Goal: Task Accomplishment & Management: Complete application form

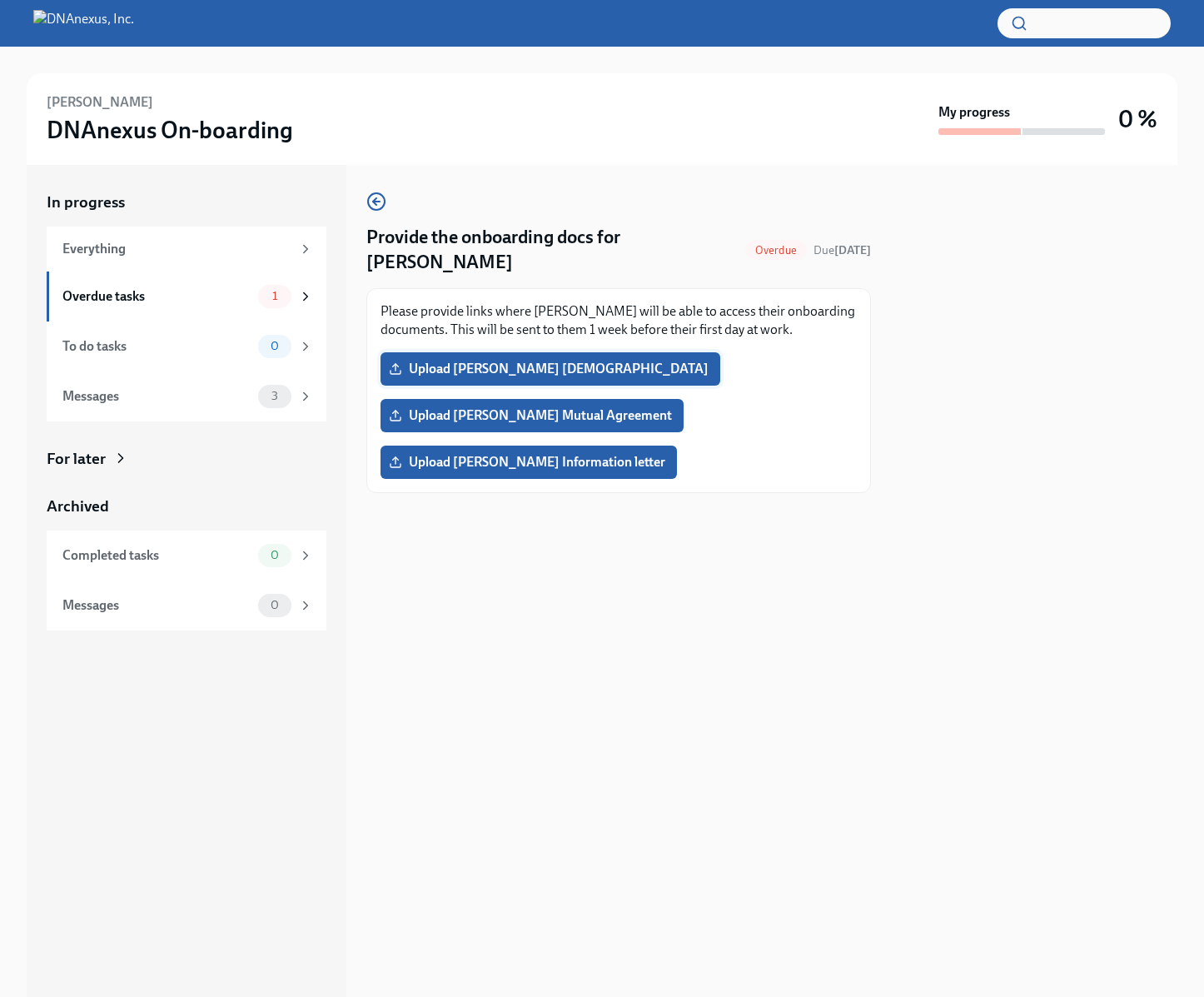
click at [585, 361] on span "Upload Sarka's employment contract" at bounding box center [550, 369] width 317 height 16
click at [0, 0] on input "Upload Sarka's employment contract" at bounding box center [0, 0] width 0 height 0
click at [450, 416] on span "Upload Sarka's Mutual Agreement" at bounding box center [532, 416] width 280 height 16
click at [0, 0] on input "Upload Sarka's Mutual Agreement" at bounding box center [0, 0] width 0 height 0
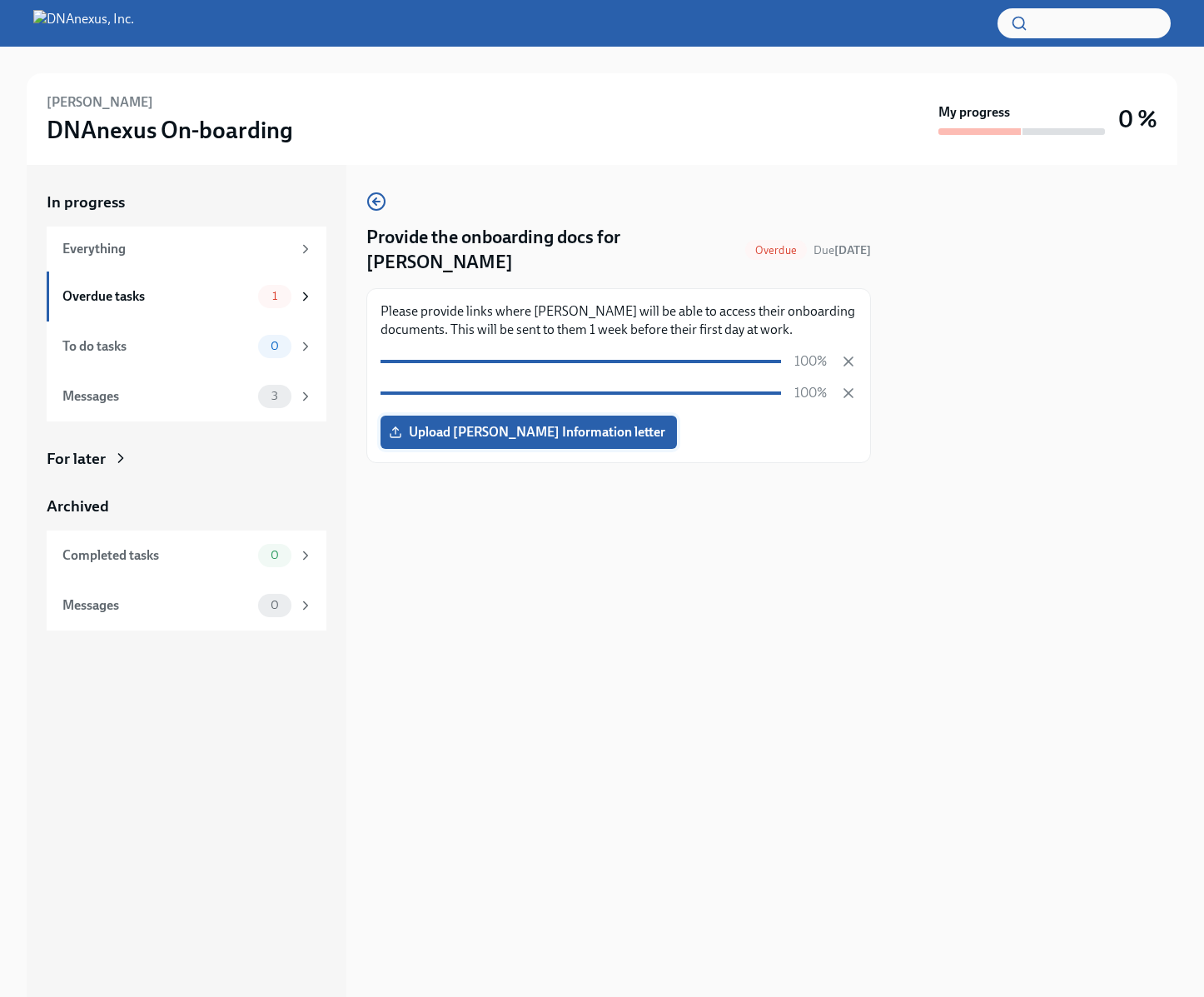
click at [442, 439] on span "Upload Sarka's Information letter" at bounding box center [528, 432] width 273 height 16
click at [0, 0] on input "Upload Sarka's Information letter" at bounding box center [0, 0] width 0 height 0
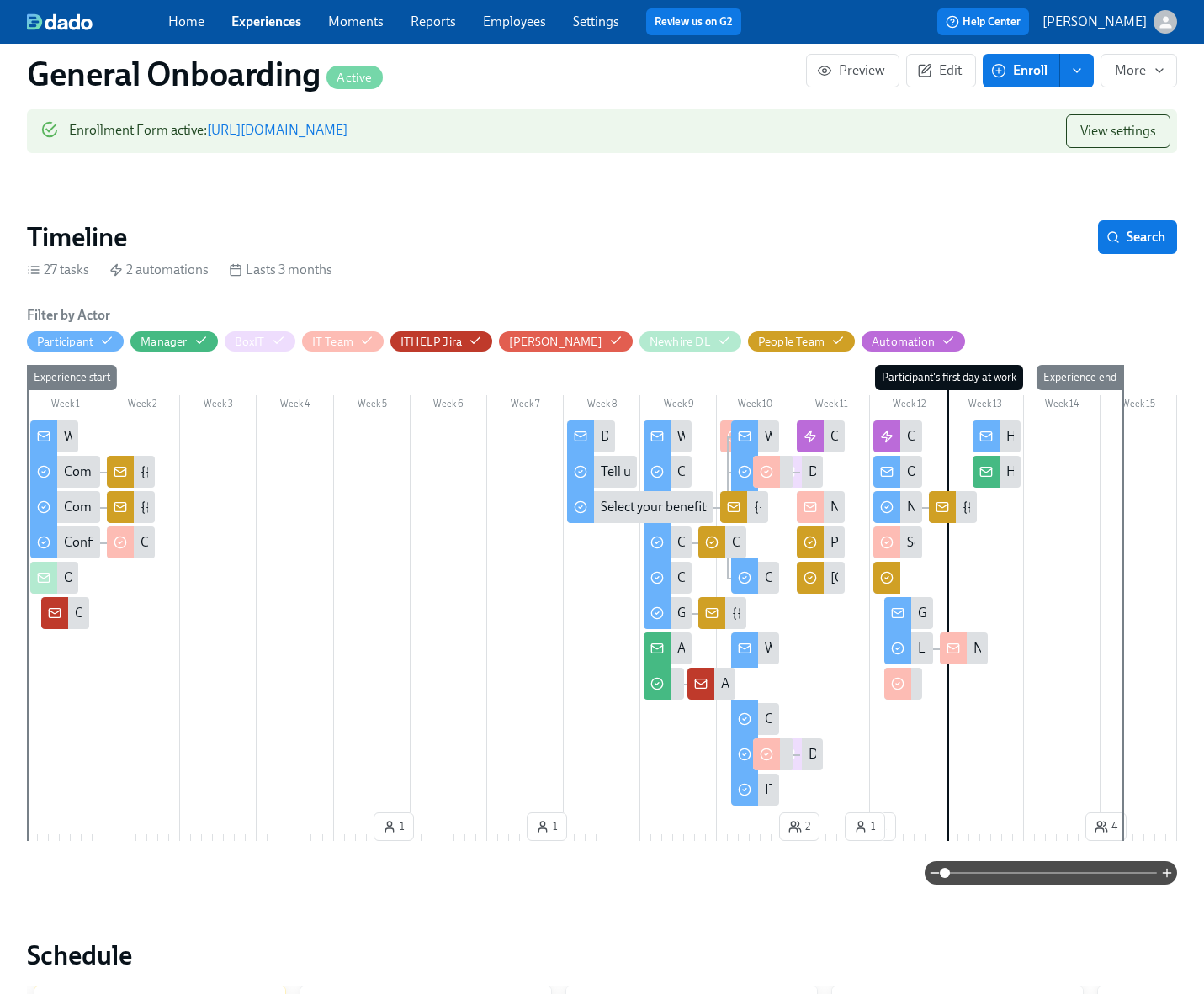
scroll to position [23, 0]
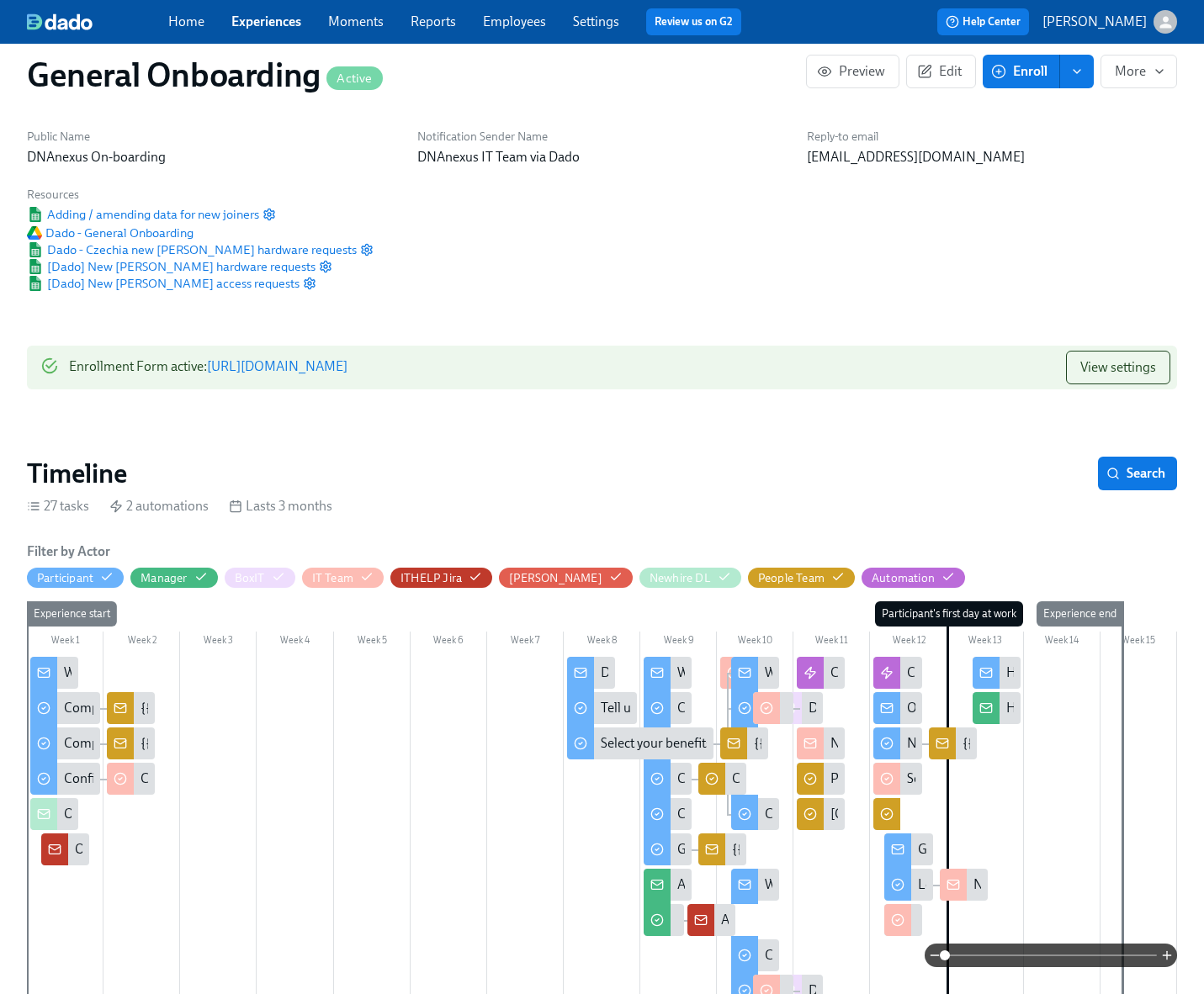
click at [263, 27] on link "Experiences" at bounding box center [266, 21] width 70 height 16
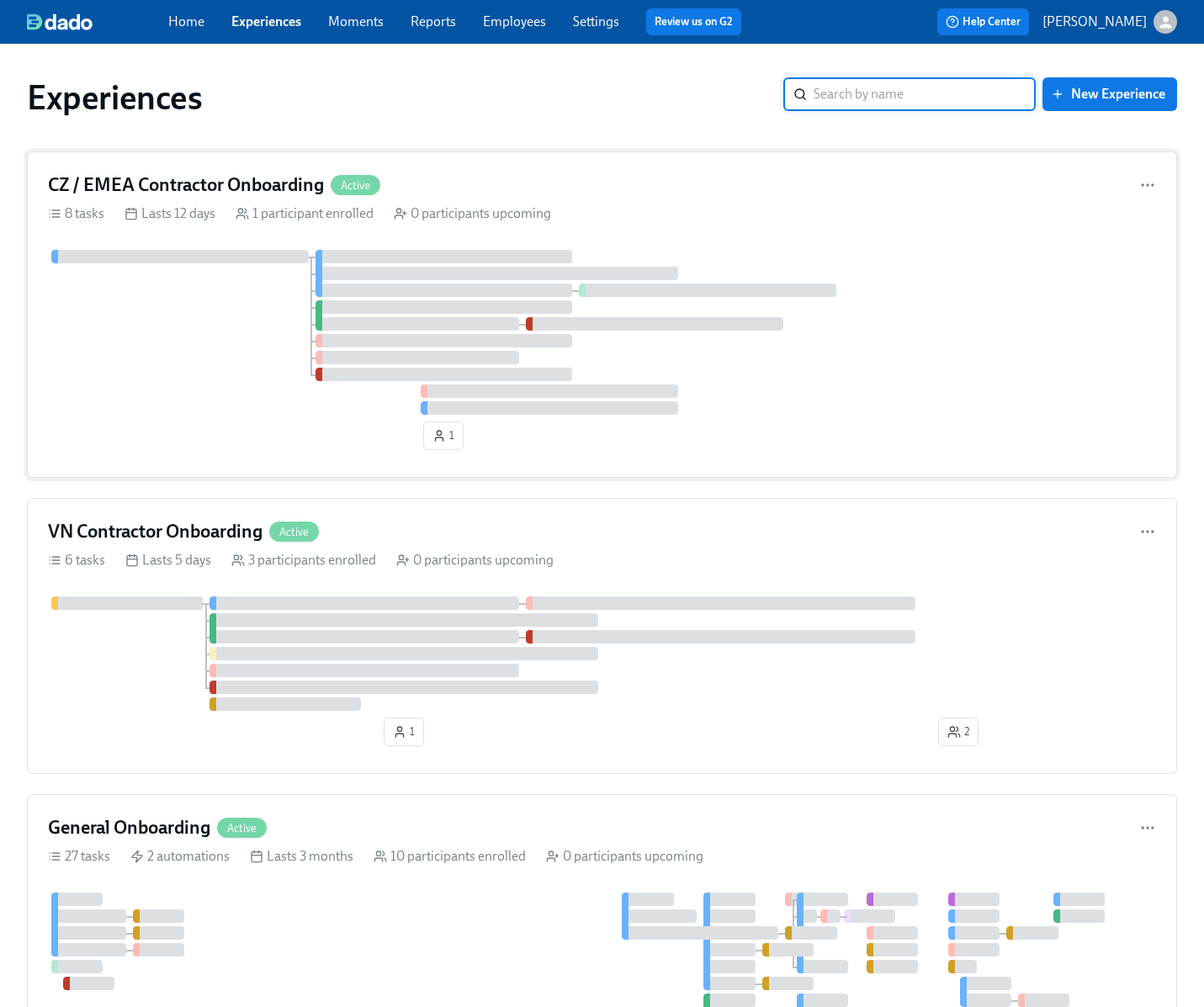
click at [236, 183] on h4 "CZ / EMEA Contractor Onboarding" at bounding box center [185, 185] width 276 height 26
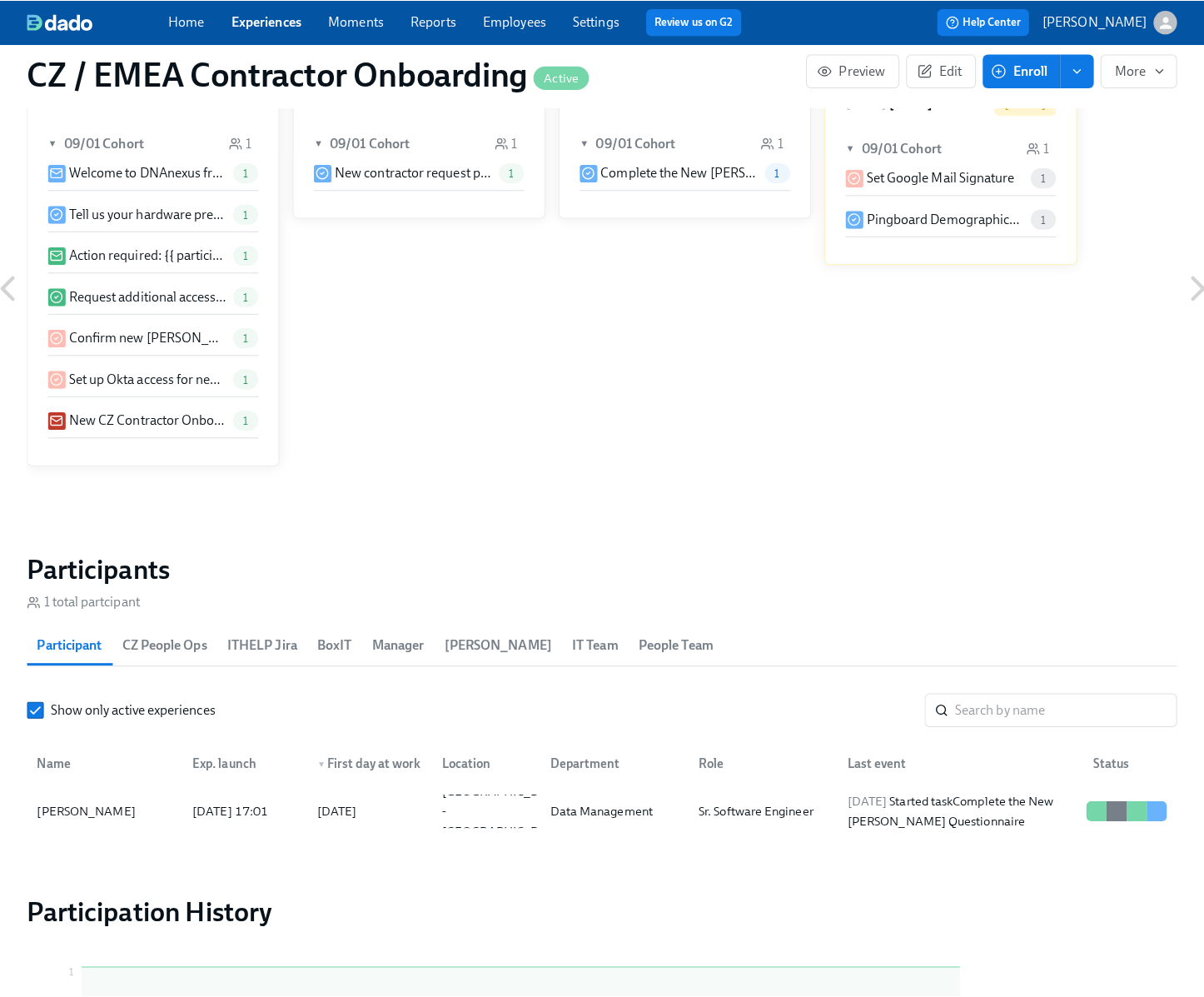
scroll to position [1155, 0]
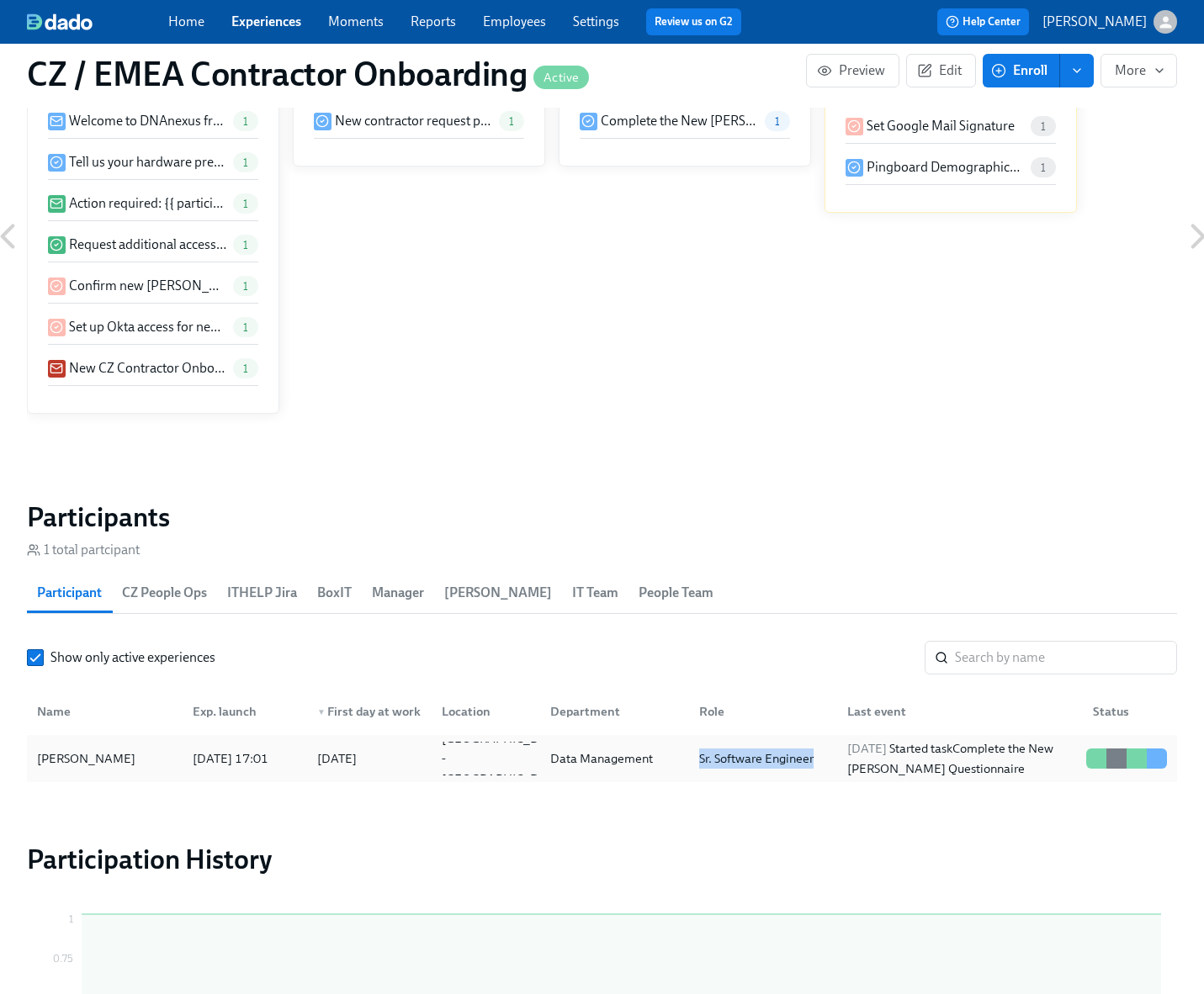
drag, startPoint x: 816, startPoint y: 760, endPoint x: 679, endPoint y: 757, distance: 137.0
click at [679, 757] on div "[PERSON_NAME] [DATE] 17:01 2025/09/01 [GEOGRAPHIC_DATA] - CZ Data Management Sr…" at bounding box center [602, 758] width 1150 height 47
